Goal: Task Accomplishment & Management: Manage account settings

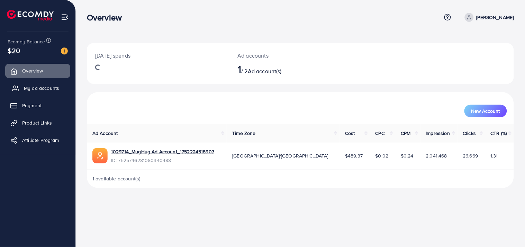
click at [41, 87] on span "My ad accounts" at bounding box center [41, 87] width 35 height 7
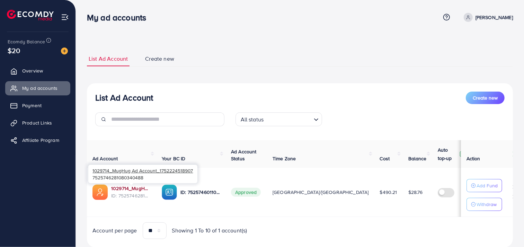
click at [128, 189] on link "1029714_MugHug Ad Account_1752224518907" at bounding box center [130, 188] width 39 height 7
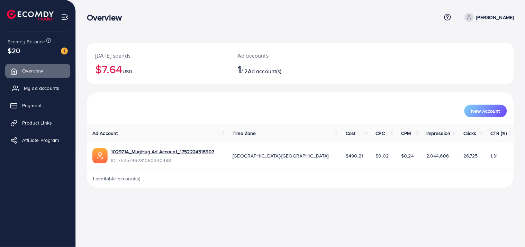
click at [39, 90] on span "My ad accounts" at bounding box center [41, 87] width 35 height 7
